Goal: Find specific page/section: Find specific page/section

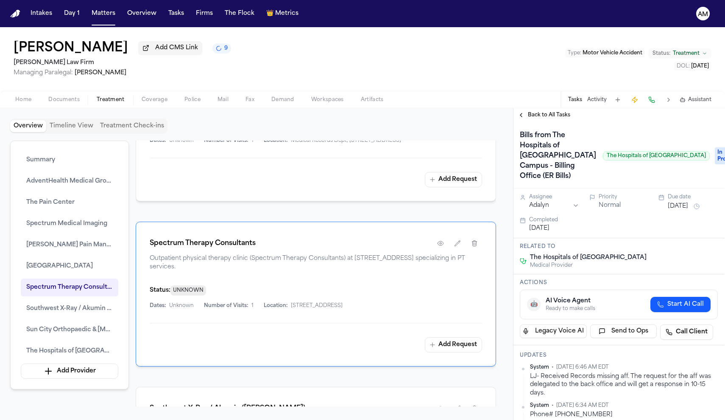
scroll to position [0, 0]
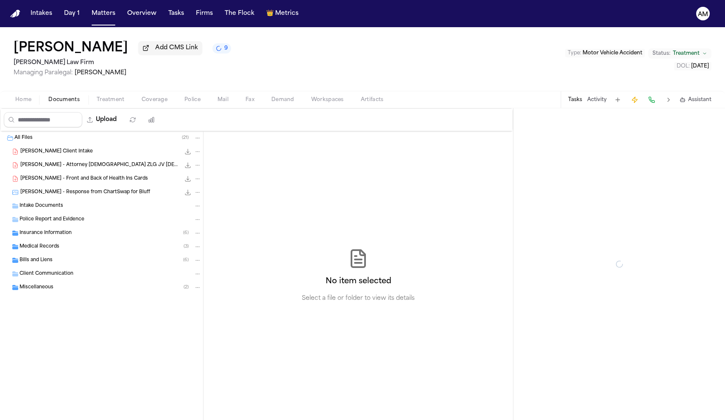
click at [74, 99] on span "Documents" at bounding box center [63, 99] width 31 height 7
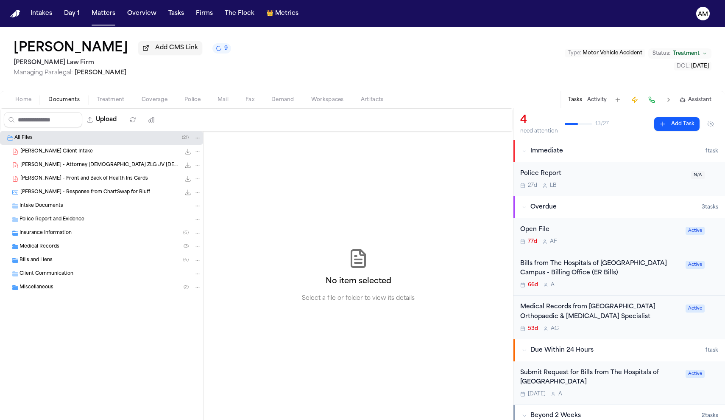
click at [63, 243] on div "Medical Records ( 3 )" at bounding box center [101, 247] width 203 height 14
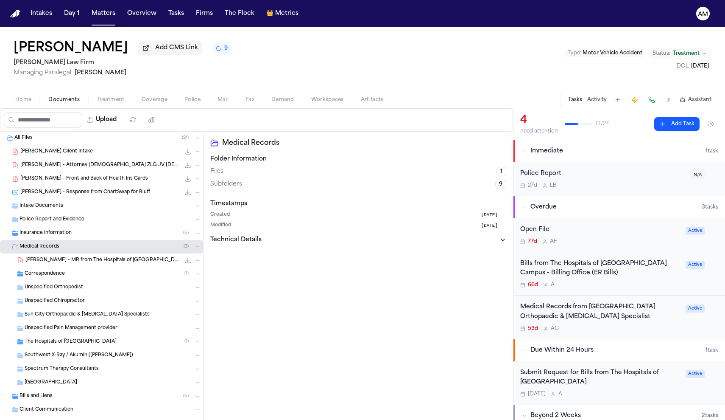
click at [72, 270] on div "Correspondence ( 1 )" at bounding box center [101, 274] width 203 height 14
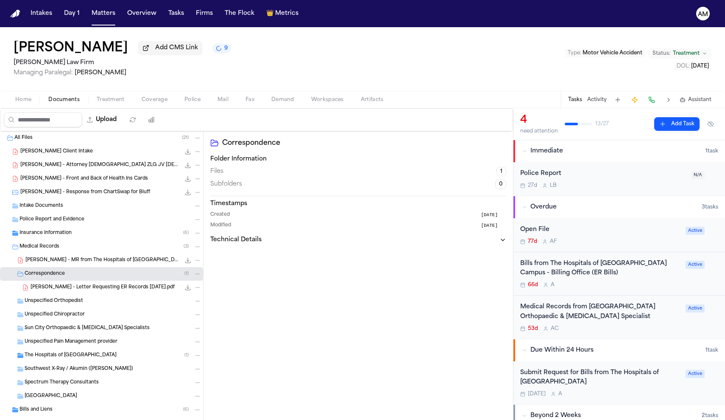
click at [70, 264] on span "[PERSON_NAME] - MR from The Hospitals of [GEOGRAPHIC_DATA] - [DATE] to [DATE]" at bounding box center [102, 260] width 155 height 7
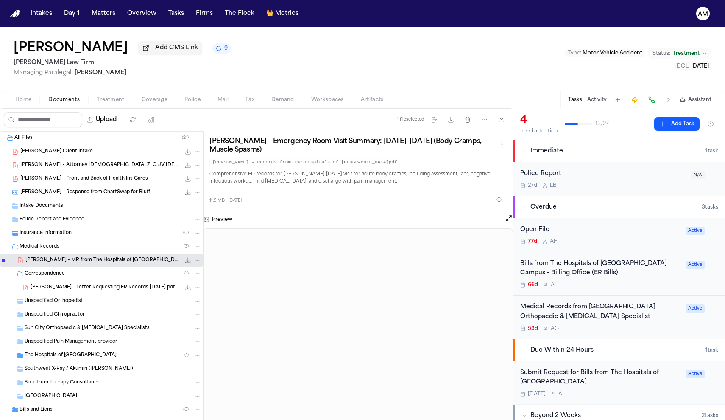
click at [84, 273] on div "Correspondence ( 1 )" at bounding box center [113, 274] width 177 height 8
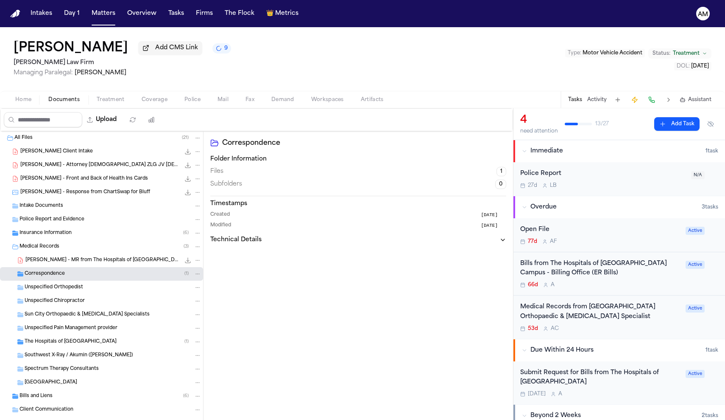
click at [90, 260] on span "[PERSON_NAME] - MR from The Hospitals of [GEOGRAPHIC_DATA] - [DATE] to [DATE]" at bounding box center [102, 260] width 155 height 7
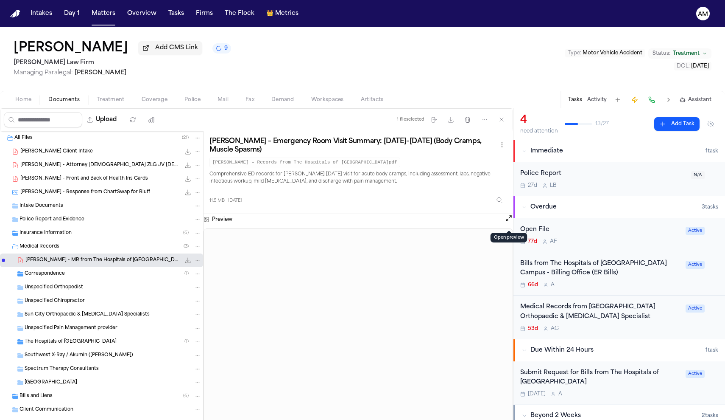
click at [506, 220] on button "Open preview" at bounding box center [509, 218] width 8 height 8
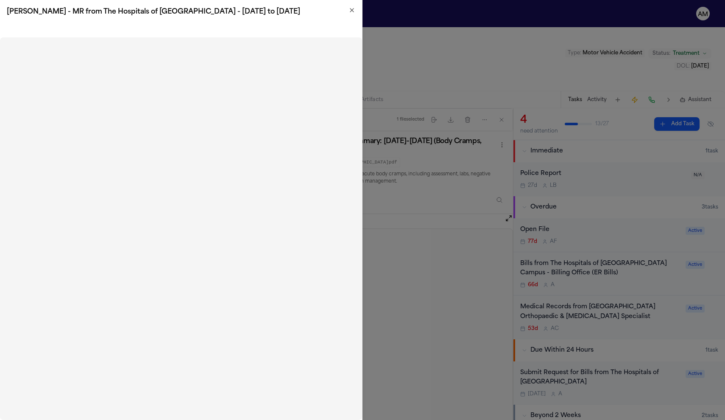
click at [354, 7] on icon "button" at bounding box center [352, 10] width 7 height 7
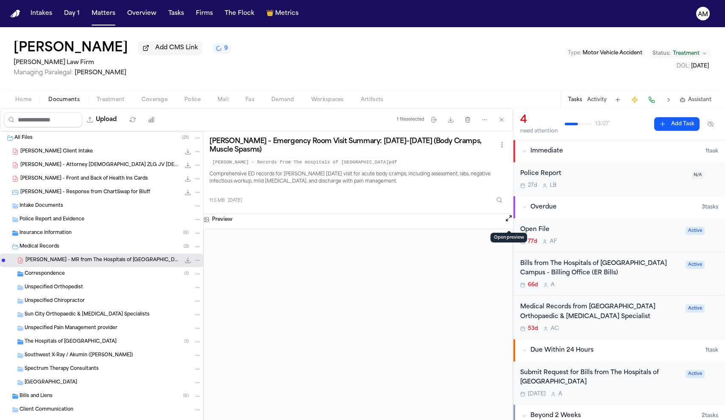
click at [93, 275] on div "Correspondence ( 1 )" at bounding box center [113, 274] width 177 height 8
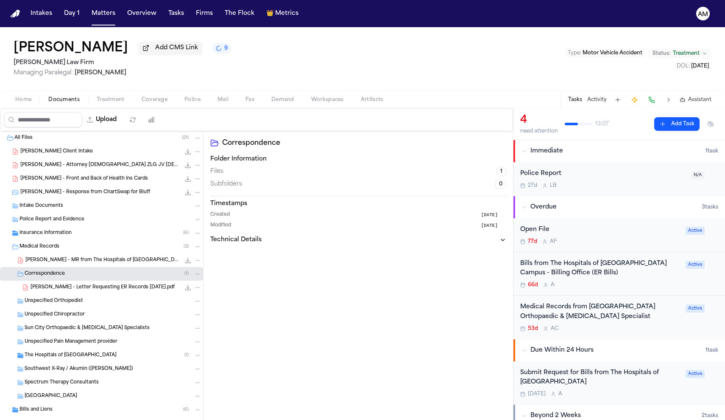
click at [94, 290] on span "[PERSON_NAME] - Letter Requesting ER Records [DATE].pdf" at bounding box center [103, 287] width 144 height 7
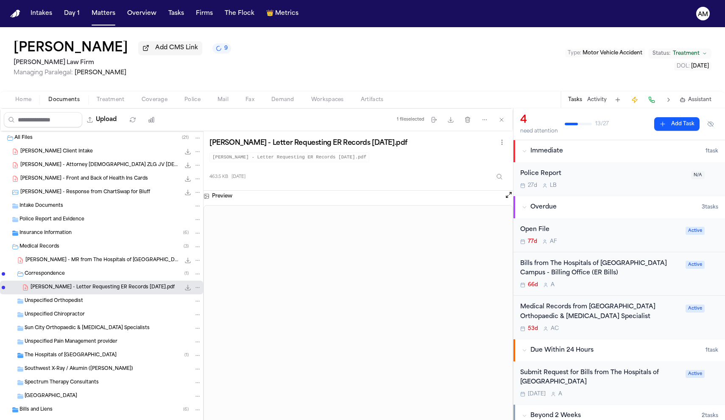
click at [76, 351] on div "The Hospitals of [GEOGRAPHIC_DATA] ( 1 )" at bounding box center [101, 355] width 203 height 14
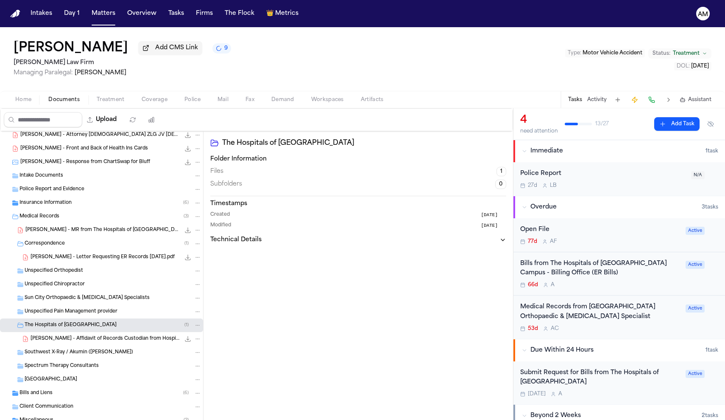
scroll to position [34, 0]
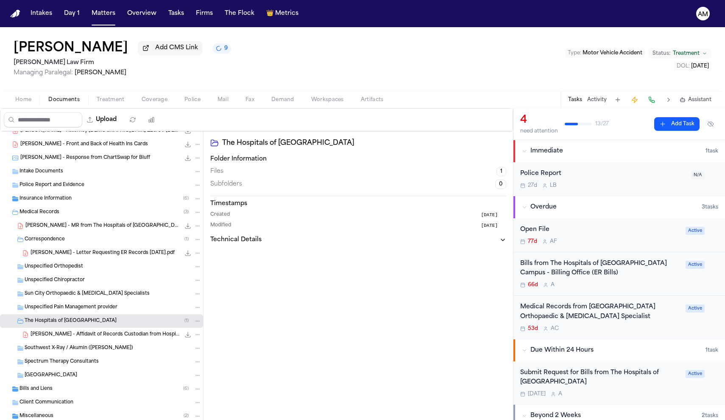
click at [139, 338] on span "[PERSON_NAME] - Affidavit of Records Custodian from Hospitals of [GEOGRAPHIC_DA…" at bounding box center [106, 334] width 150 height 7
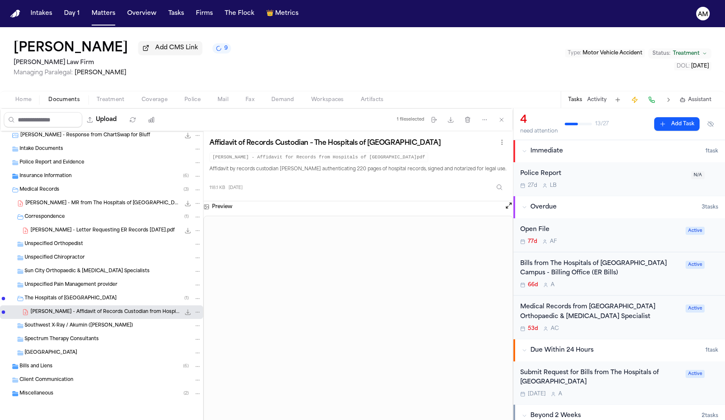
scroll to position [59, 0]
click at [112, 324] on div "Southwest X-Ray / Akumin ([PERSON_NAME])" at bounding box center [113, 326] width 177 height 8
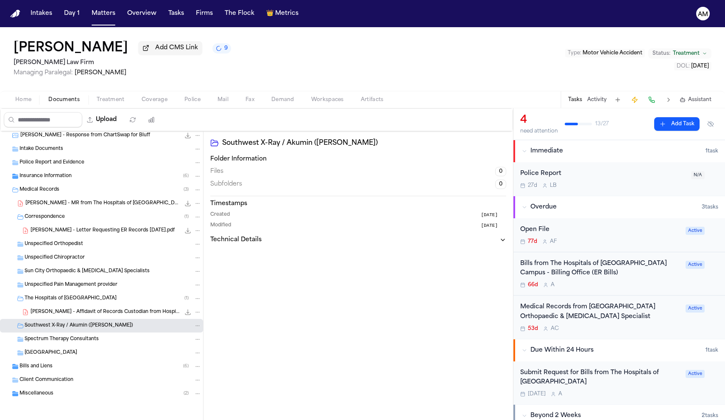
click at [47, 370] on div "Bills and Liens ( 6 )" at bounding box center [101, 366] width 203 height 14
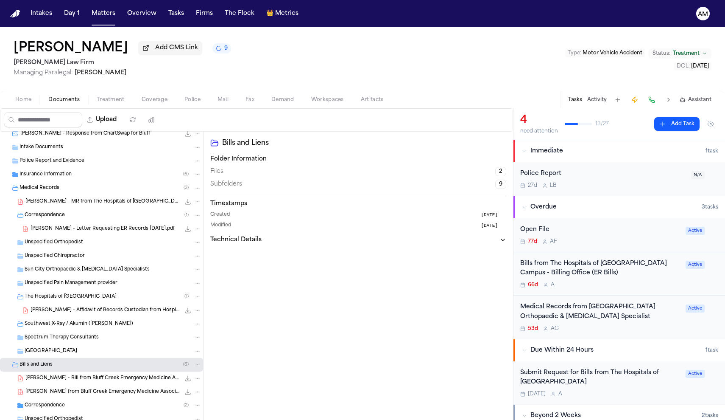
click at [48, 381] on span "[PERSON_NAME] - Bill from Bluff Creek Emergency Medicine Associates - [DATE] to…" at bounding box center [102, 378] width 155 height 7
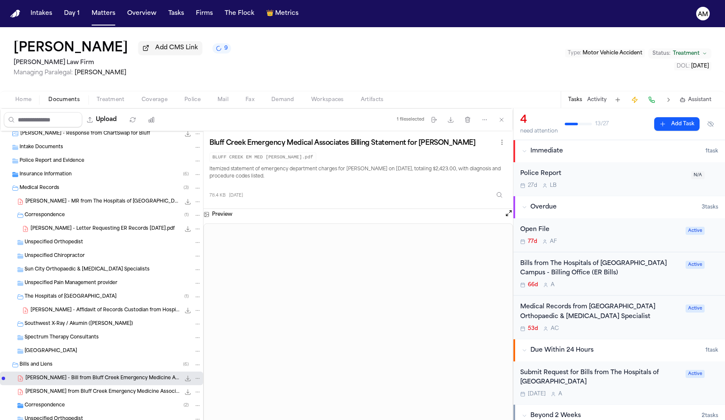
scroll to position [0, 0]
click at [92, 400] on div "Correspondence ( 2 )" at bounding box center [101, 405] width 203 height 14
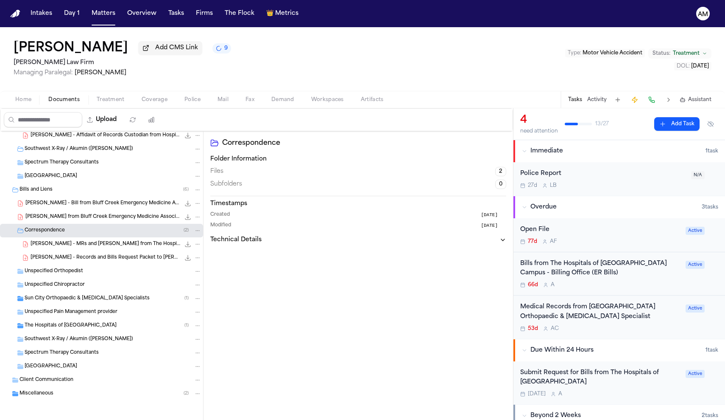
scroll to position [235, 0]
click at [67, 297] on span "Sun City Orthopaedic & [MEDICAL_DATA] Specialists" at bounding box center [87, 298] width 125 height 7
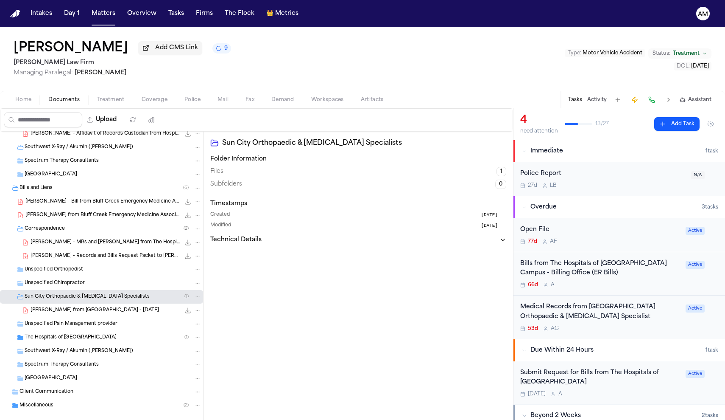
click at [122, 311] on span "[PERSON_NAME] from [GEOGRAPHIC_DATA] - [DATE]" at bounding box center [95, 310] width 129 height 7
